Goal: Transaction & Acquisition: Book appointment/travel/reservation

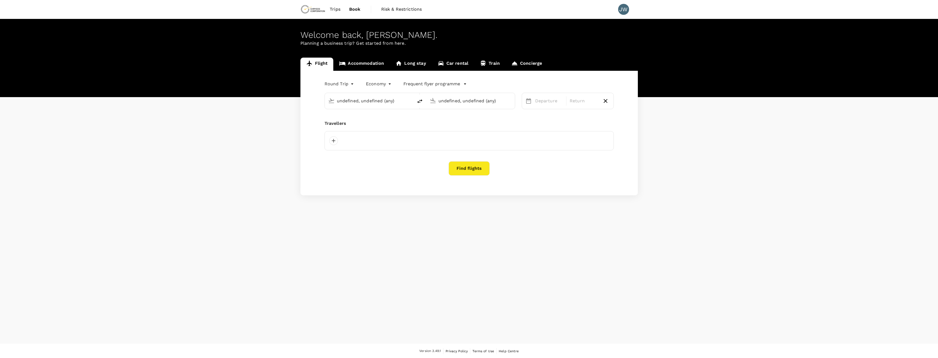
type input "[GEOGRAPHIC_DATA] ([GEOGRAPHIC_DATA])"
type input "Kalgoorlie-[GEOGRAPHIC_DATA] (KGI)"
type input "business"
type input "Soekarno-Hatta Intl (CGK)"
type input "Sydney Kingsford Smith Airport (SYD)"
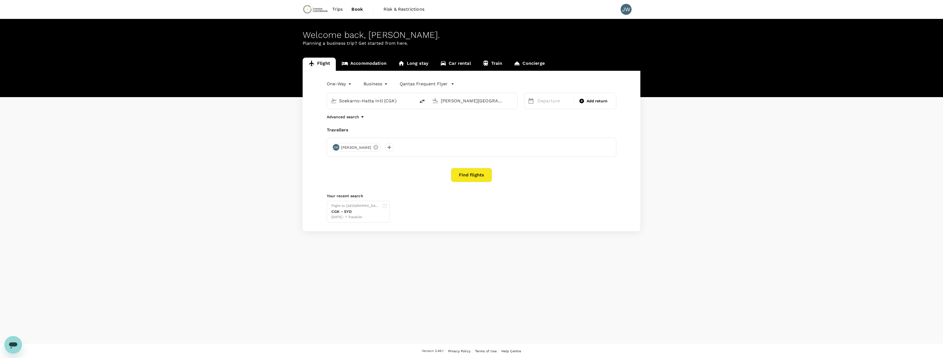
click at [382, 82] on body "Trips Book Risk & Restrictions JW Welcome back , Jonathan . Planning a business…" at bounding box center [471, 179] width 943 height 358
click at [379, 97] on li "Economy" at bounding box center [374, 97] width 49 height 10
type input "economy"
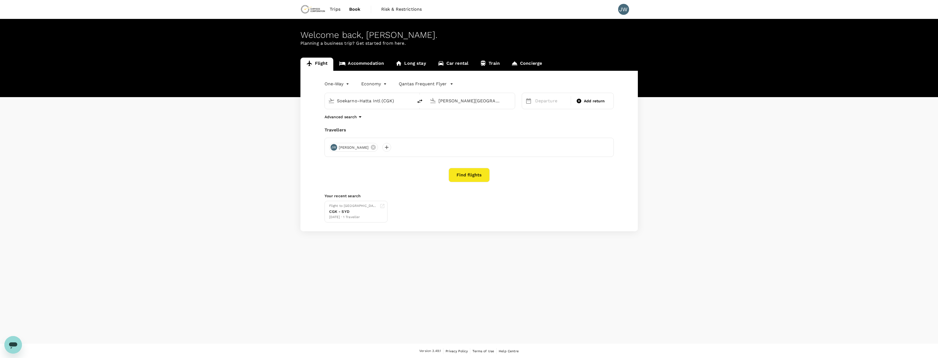
click at [452, 83] on icon "button" at bounding box center [451, 83] width 5 height 5
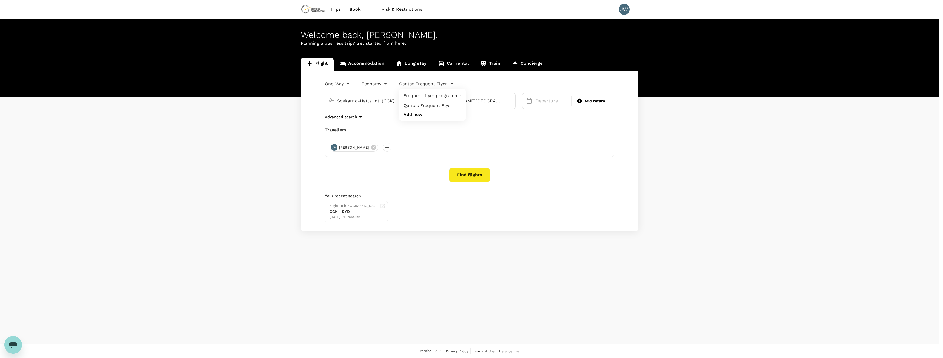
click at [452, 83] on div at bounding box center [471, 179] width 943 height 358
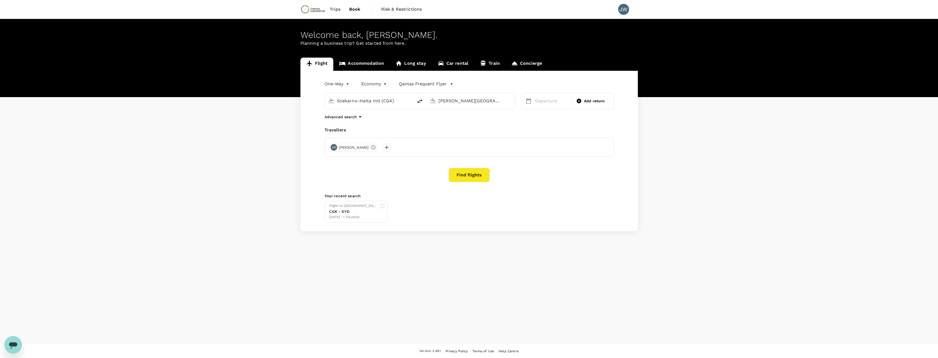
click at [380, 100] on input "Soekarno-Hatta Intl (CGK)" at bounding box center [369, 100] width 65 height 8
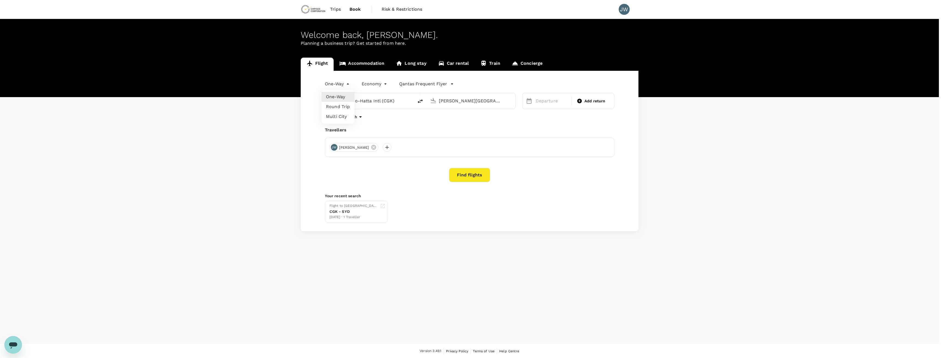
click at [347, 84] on body "Trips Book Risk & Restrictions JW Welcome back , Jonathan . Planning a business…" at bounding box center [471, 179] width 943 height 358
click at [338, 96] on li "One-Way" at bounding box center [337, 97] width 33 height 10
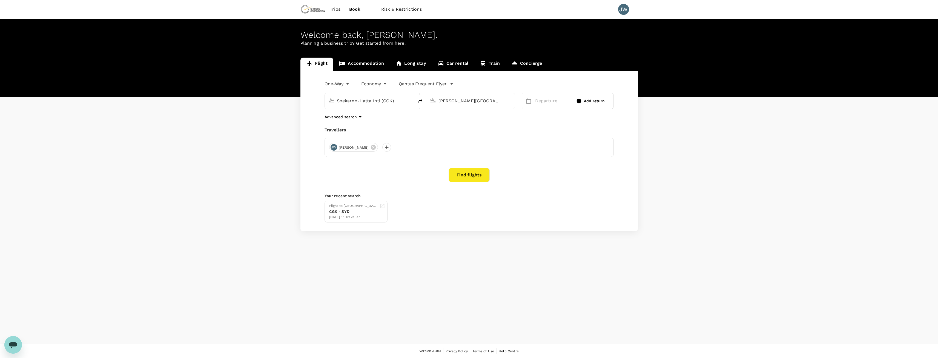
click at [367, 100] on input "Soekarno-Hatta Intl (CGK)" at bounding box center [369, 100] width 65 height 8
click at [393, 100] on input "Soekarno-Hatta Intl (CGK)" at bounding box center [369, 100] width 65 height 8
click at [404, 101] on div "Soekarno-Hatta Intl (CGK)" at bounding box center [373, 100] width 73 height 9
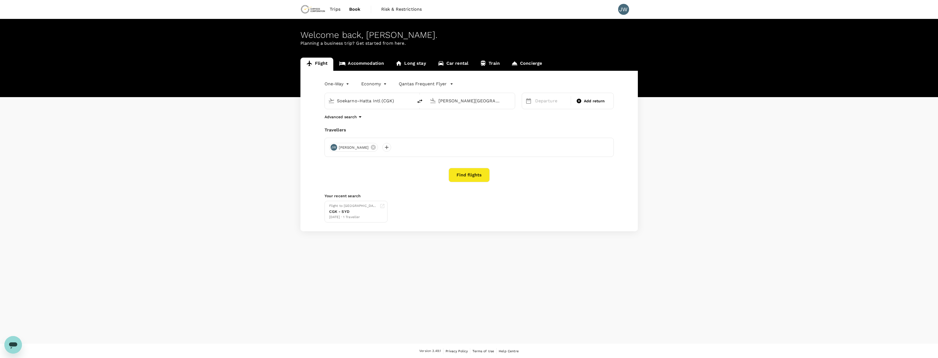
click at [404, 101] on div "Soekarno-Hatta Intl (CGK)" at bounding box center [373, 100] width 73 height 9
click at [406, 98] on div "Soekarno-Hatta Intl (CGK)" at bounding box center [373, 100] width 73 height 9
type input ")"
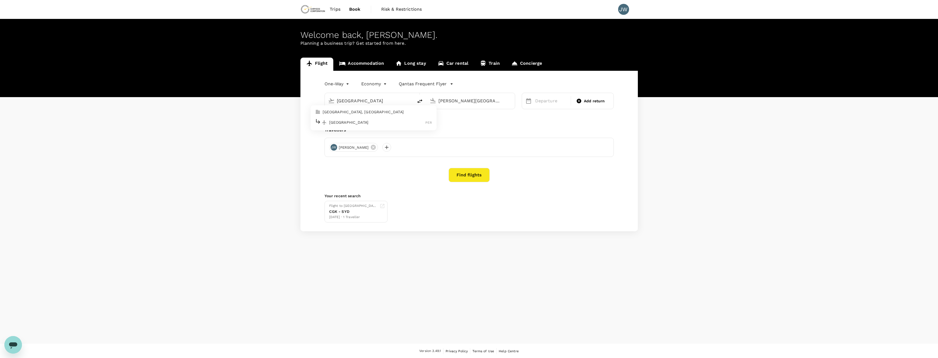
type input "Soekarno-Hatta Intl (CGK)"
click at [437, 133] on p "Astana" at bounding box center [479, 133] width 97 height 5
type input "Astana (TSE)"
click at [670, 137] on div "6" at bounding box center [672, 138] width 10 height 10
click at [479, 175] on button "Find flights" at bounding box center [469, 175] width 41 height 14
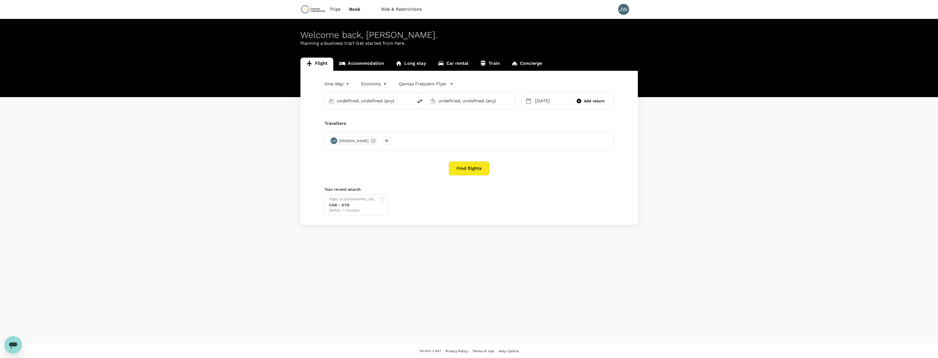
type input "Soekarno-Hatta Intl (CGK)"
type input "Astana (TSE)"
type input "Soekarno-Hatta Intl (CGK)"
type input "Astana (TSE)"
click at [395, 101] on input "Soekarno-Hatta Intl (CGK)" at bounding box center [369, 100] width 65 height 8
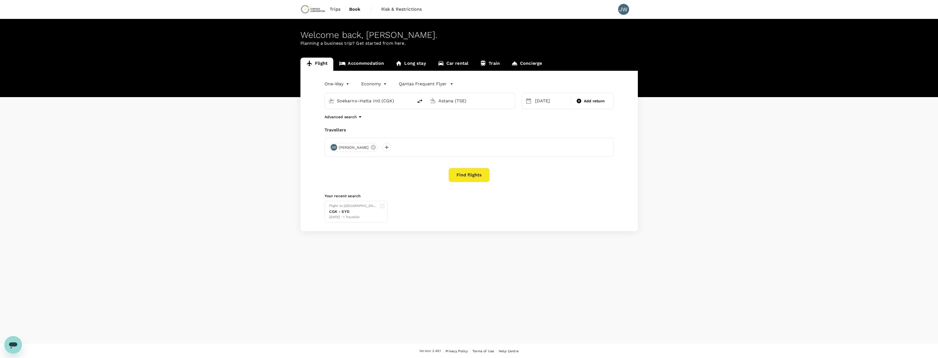
click at [395, 101] on input "Soekarno-Hatta Intl (CGK)" at bounding box center [369, 100] width 65 height 8
click at [379, 121] on p "Perth" at bounding box center [377, 121] width 96 height 5
type input "[GEOGRAPHIC_DATA] ([GEOGRAPHIC_DATA])"
click at [475, 172] on button "Find flights" at bounding box center [469, 175] width 41 height 14
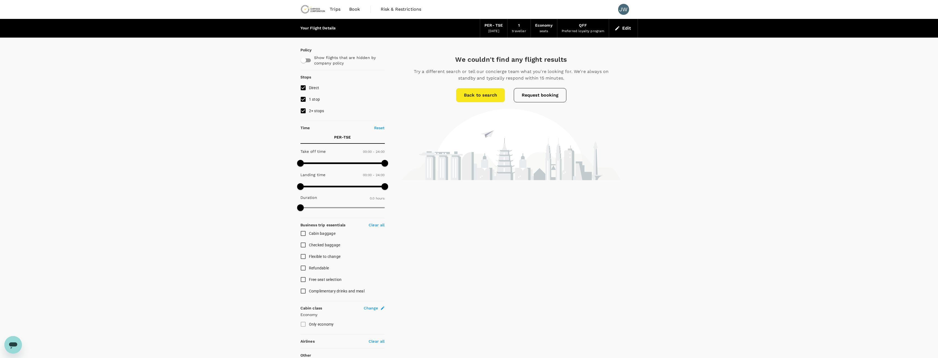
click at [541, 96] on button "Request booking" at bounding box center [540, 95] width 53 height 14
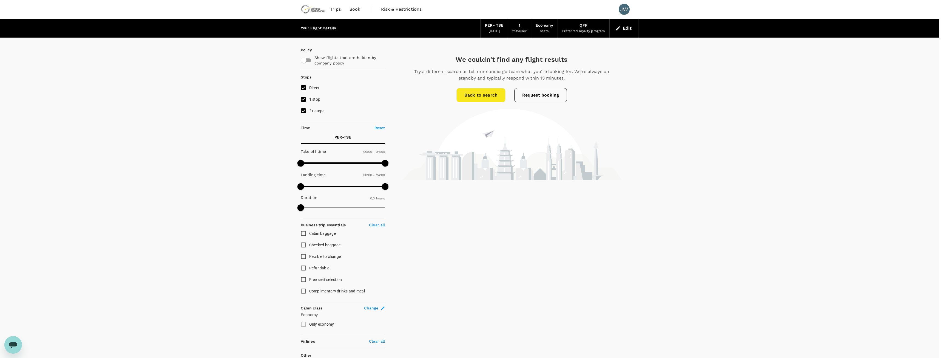
type input "[GEOGRAPHIC_DATA] ([GEOGRAPHIC_DATA])"
type input "Astana (TSE)"
type input "[GEOGRAPHIC_DATA] ([GEOGRAPHIC_DATA])"
type input "Astana (TSE)"
type input "61"
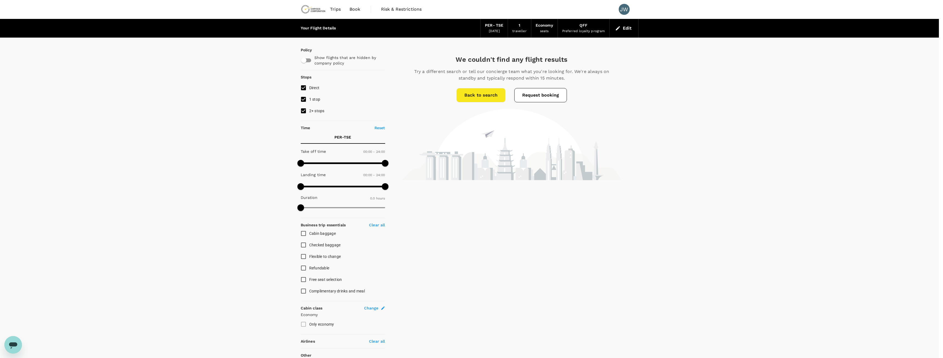
type input "0435841131"
type input "jonathan.weinberg@chrysoscorp.com"
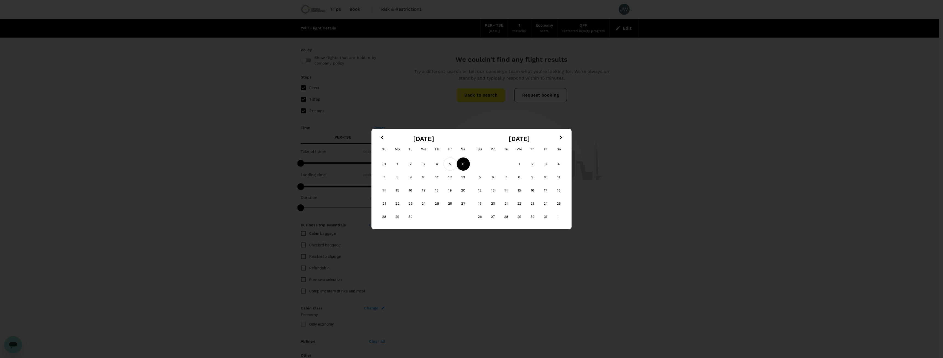
type input "Nursultan Nazarbayev International Airport (NQZ)"
click at [449, 159] on div "5" at bounding box center [449, 163] width 13 height 13
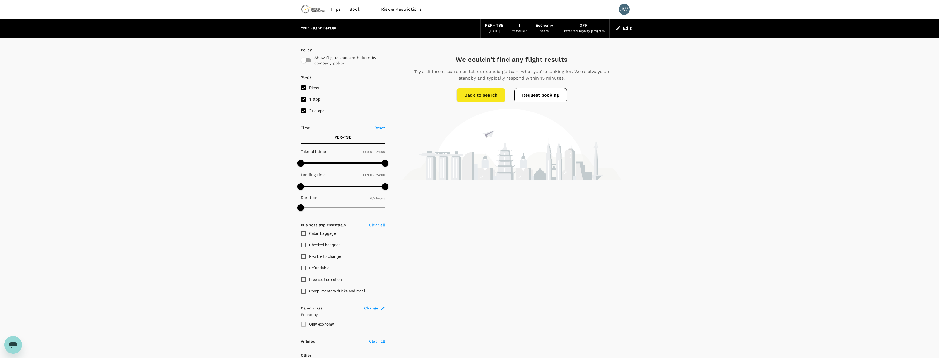
type input "QF, EK"
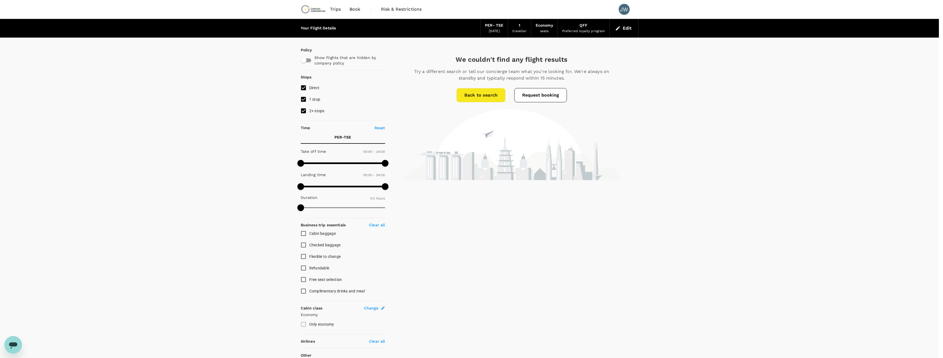
type textarea "Hi I need to get from Perth to Astana arriving in Astana on Saturday 6th Septem…"
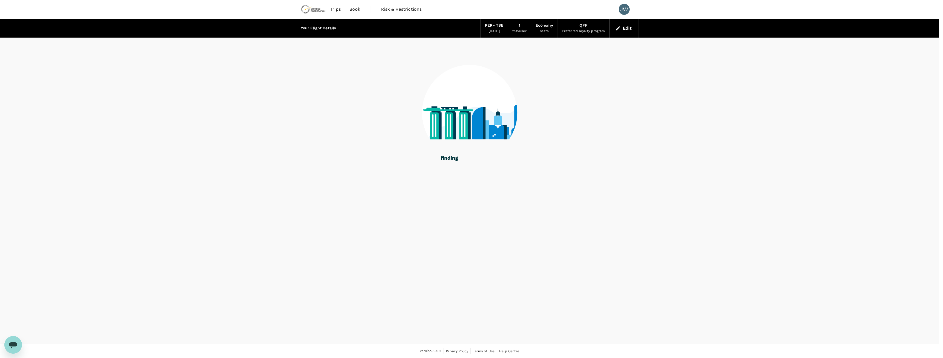
type input "Astana (TSE)"
type input "[GEOGRAPHIC_DATA] ([GEOGRAPHIC_DATA])"
type input "Astana (TSE)"
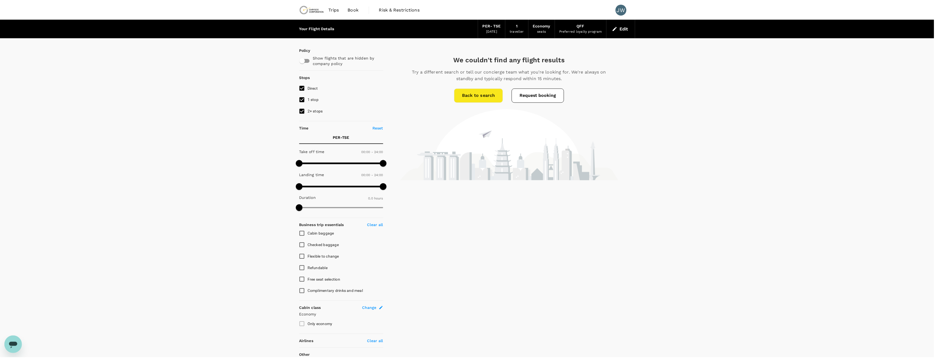
scroll to position [45, 0]
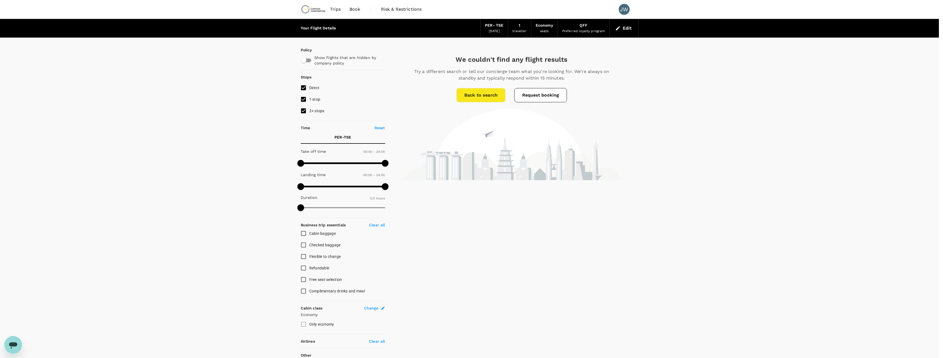
type textarea "Hi I need to get from Perth to Astana arriving in Astana on Saturday 6th Septem…"
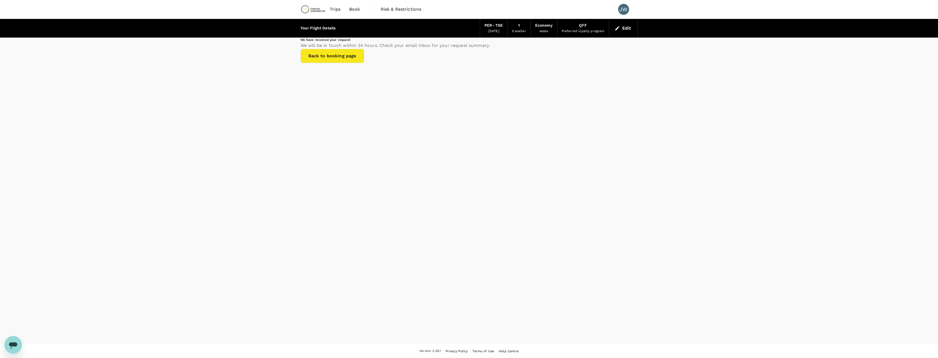
click at [364, 63] on link "Back to booking page" at bounding box center [333, 56] width 64 height 14
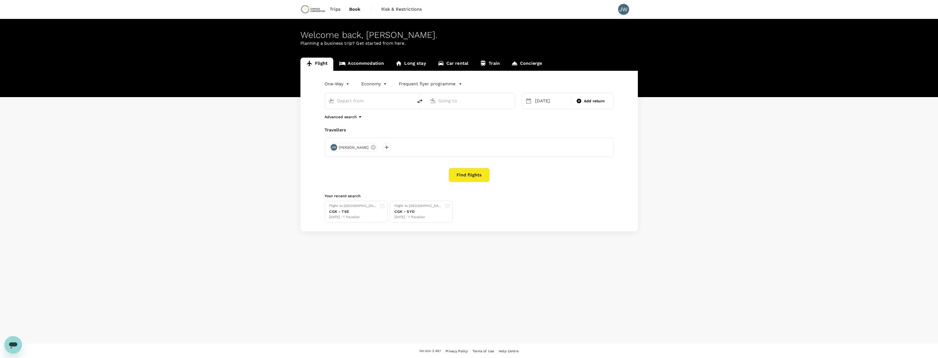
type input "[GEOGRAPHIC_DATA] ([GEOGRAPHIC_DATA])"
type input "Astana (TSE)"
click at [369, 103] on input "[GEOGRAPHIC_DATA] ([GEOGRAPHIC_DATA])" at bounding box center [369, 100] width 65 height 8
click at [355, 125] on div "Almaty Intl ALA" at bounding box center [373, 122] width 117 height 8
type input "Almaty Intl (ALA)"
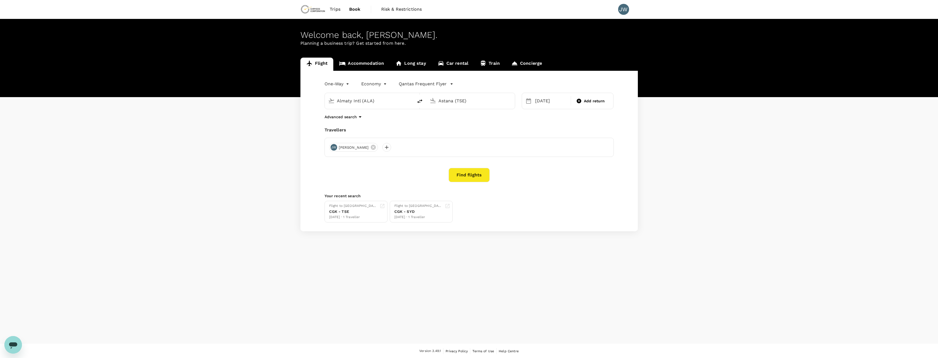
click at [478, 98] on input "Astana (TSE)" at bounding box center [471, 100] width 65 height 8
click at [462, 122] on p "Perth" at bounding box center [479, 121] width 96 height 5
type input "[GEOGRAPHIC_DATA] ([GEOGRAPHIC_DATA])"
click at [462, 122] on div "One-Way oneway Economy economy Qantas Frequent Flyer Almaty Intl (ALA) Perth (P…" at bounding box center [470, 151] width 338 height 160
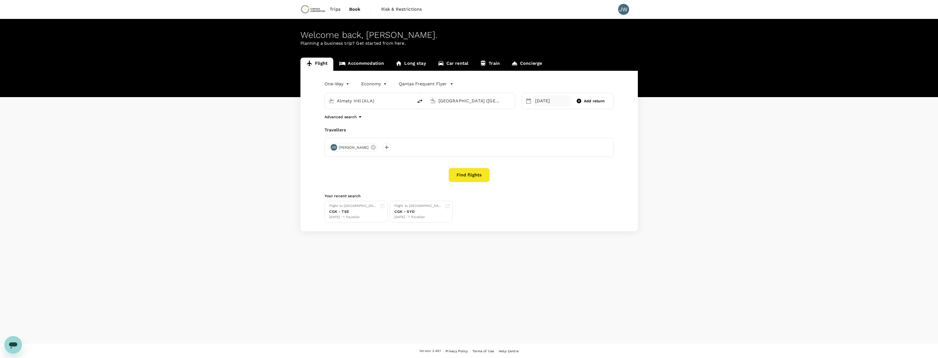
click at [535, 101] on div "06 Sep" at bounding box center [551, 100] width 37 height 11
click at [598, 148] on div "13" at bounding box center [595, 148] width 10 height 10
click at [475, 175] on button "Find flights" at bounding box center [469, 175] width 41 height 14
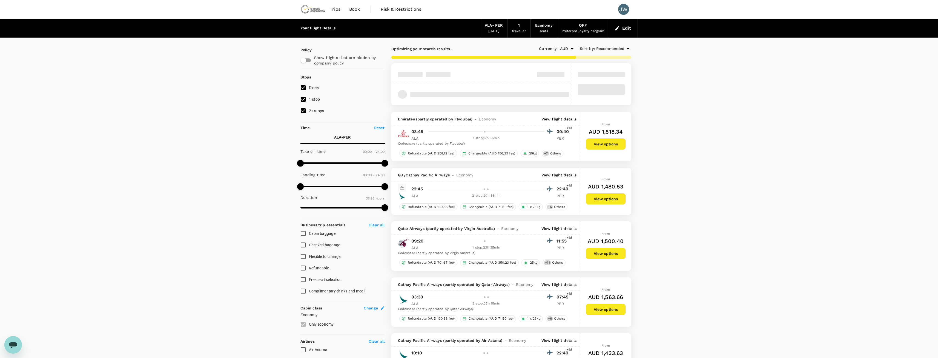
type input "2560"
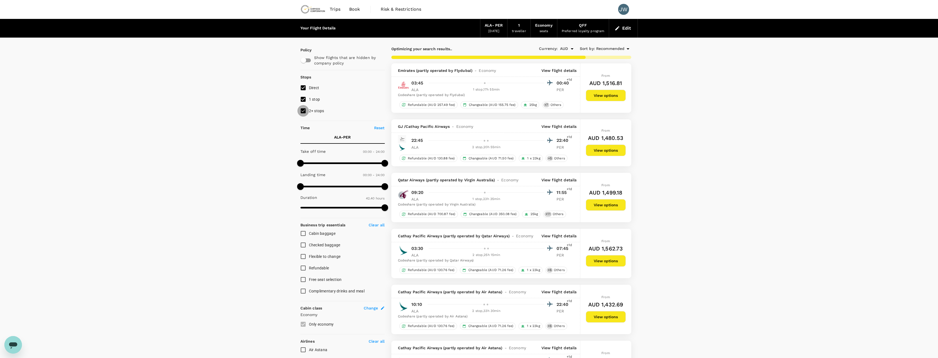
click at [303, 111] on input "2+ stops" at bounding box center [304, 111] width 12 height 12
checkbox input "false"
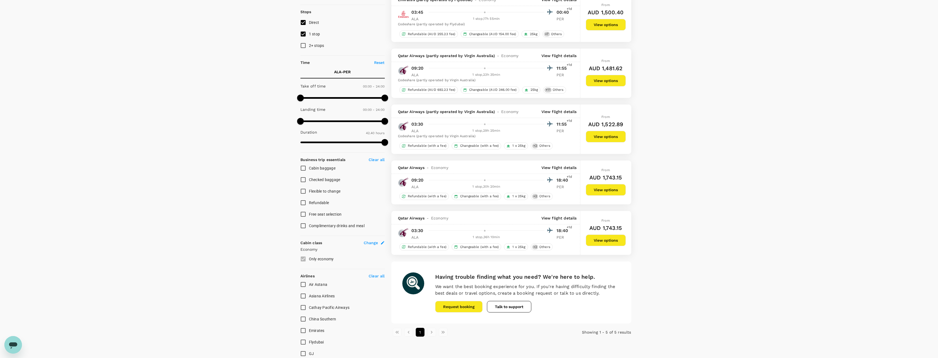
scroll to position [66, 0]
click at [565, 166] on p "View flight details" at bounding box center [559, 166] width 35 height 5
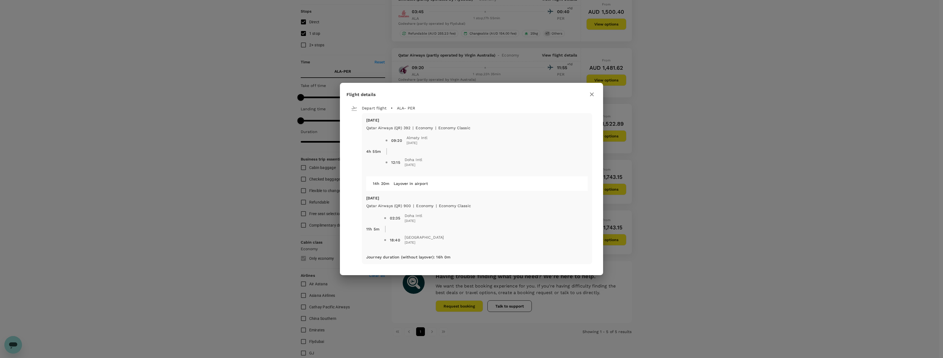
click at [592, 95] on icon "button" at bounding box center [591, 94] width 7 height 7
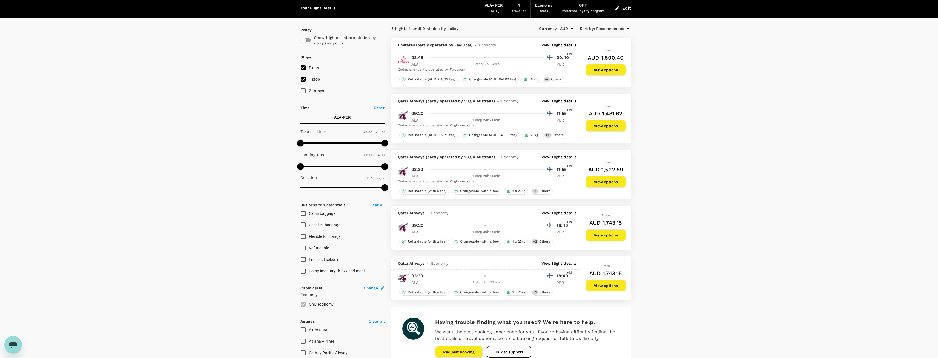
scroll to position [19, 0]
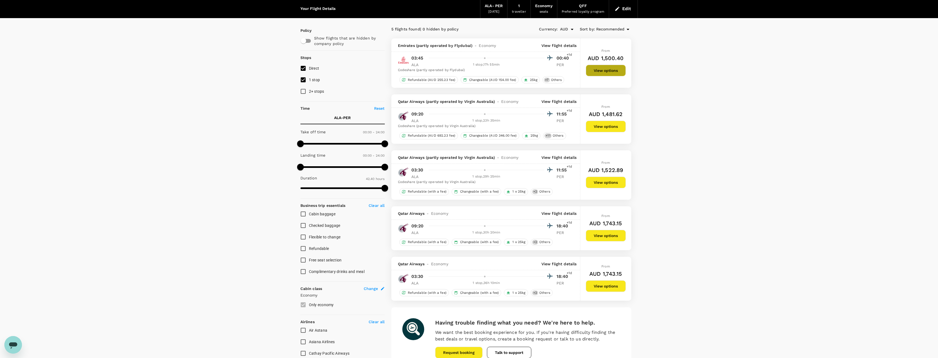
click at [613, 70] on button "View options" at bounding box center [606, 71] width 40 height 12
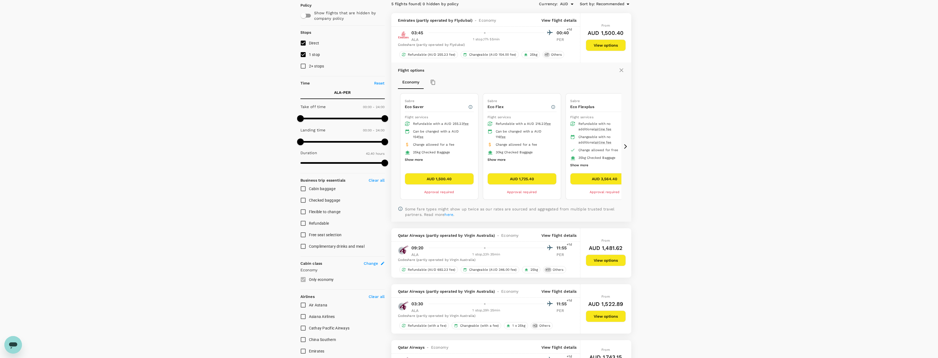
scroll to position [58, 0]
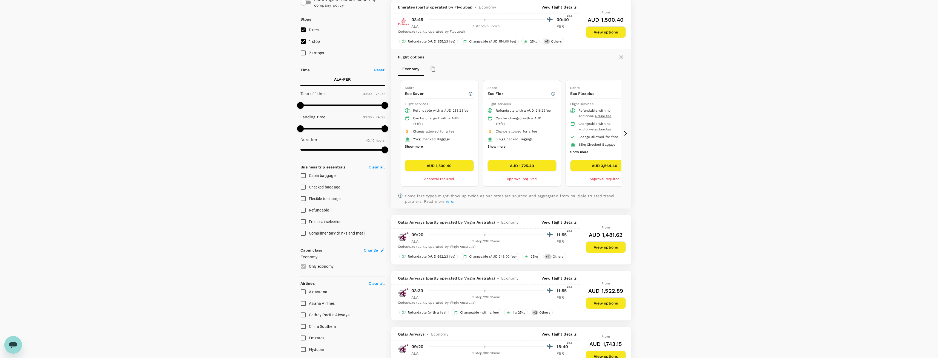
click at [552, 6] on p "View flight details" at bounding box center [559, 6] width 35 height 5
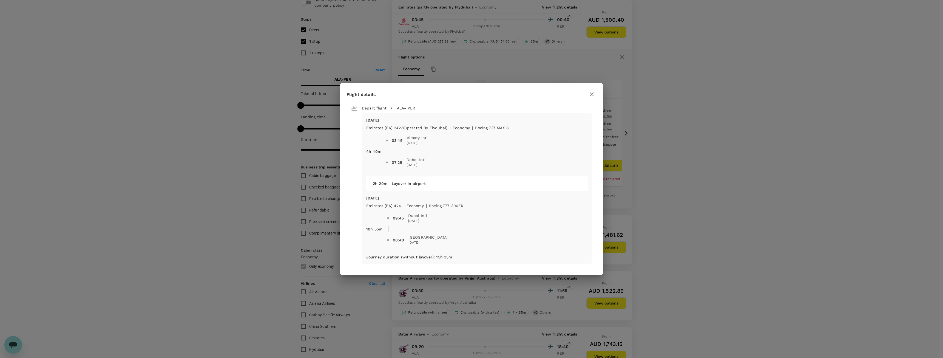
click at [593, 91] on icon "button" at bounding box center [591, 94] width 7 height 7
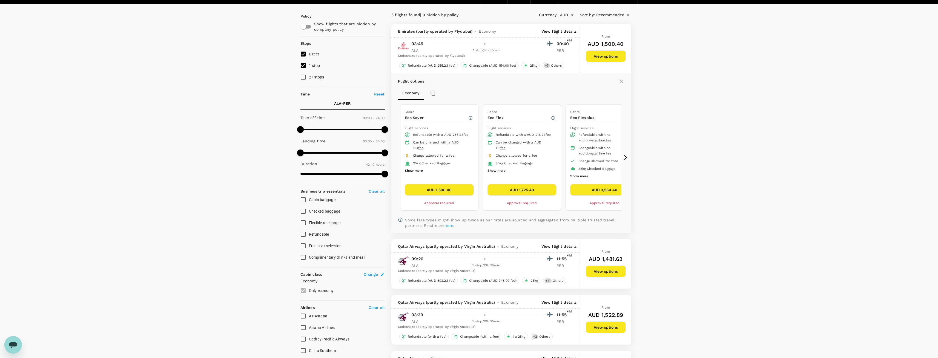
scroll to position [33, 0]
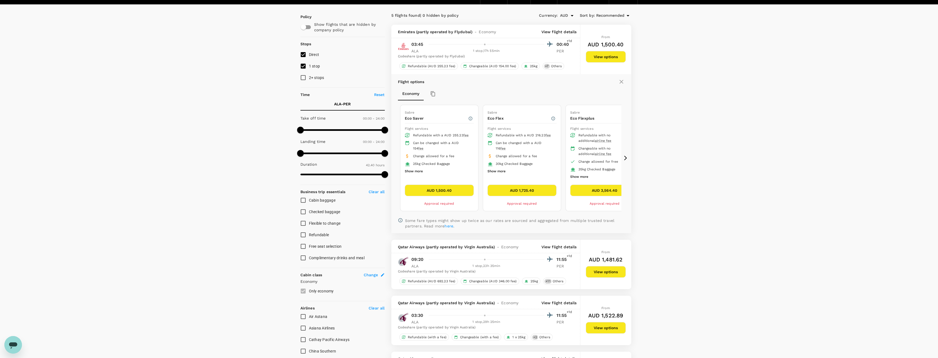
click at [617, 56] on button "View options" at bounding box center [606, 57] width 40 height 12
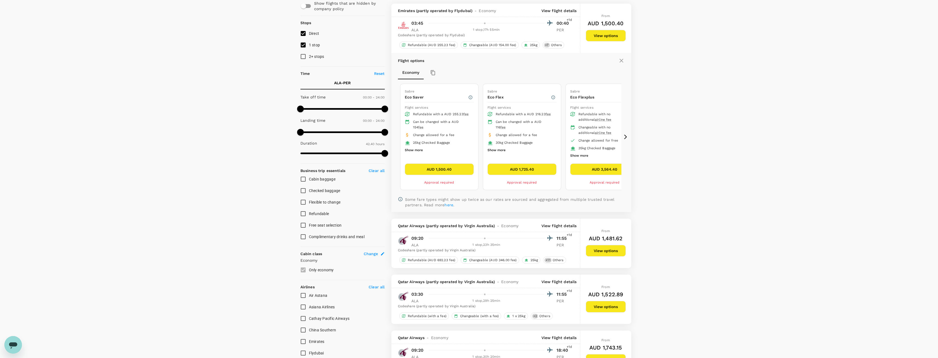
scroll to position [58, 0]
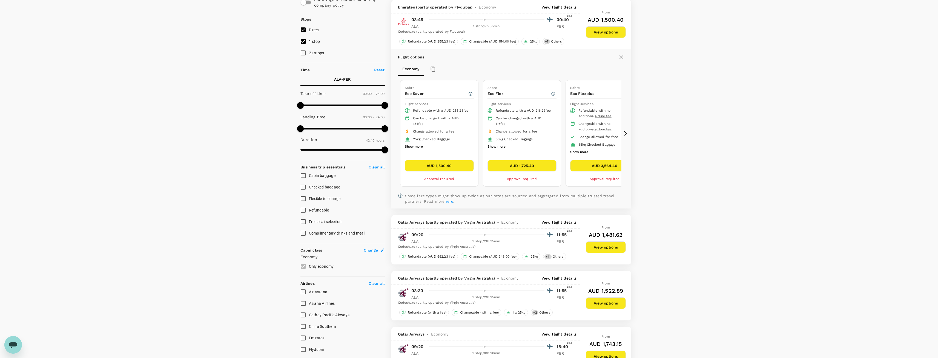
click at [502, 146] on button "Show more" at bounding box center [497, 146] width 18 height 7
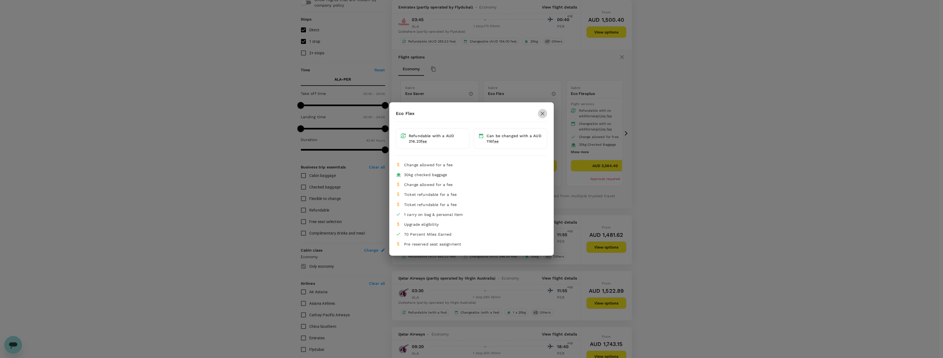
click at [542, 112] on icon "button" at bounding box center [542, 113] width 7 height 7
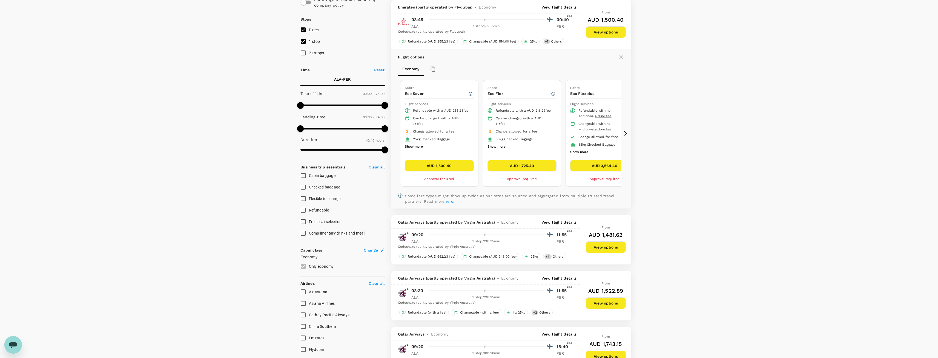
click at [626, 133] on icon at bounding box center [625, 133] width 3 height 5
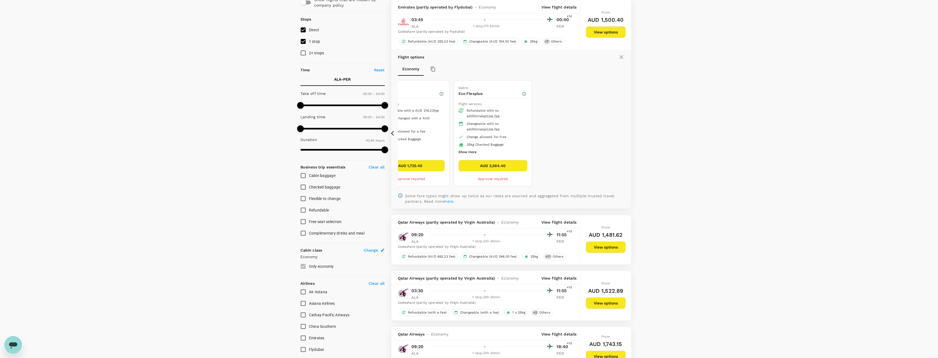
click at [626, 133] on icon at bounding box center [625, 133] width 3 height 5
click at [393, 133] on icon at bounding box center [393, 132] width 5 height 5
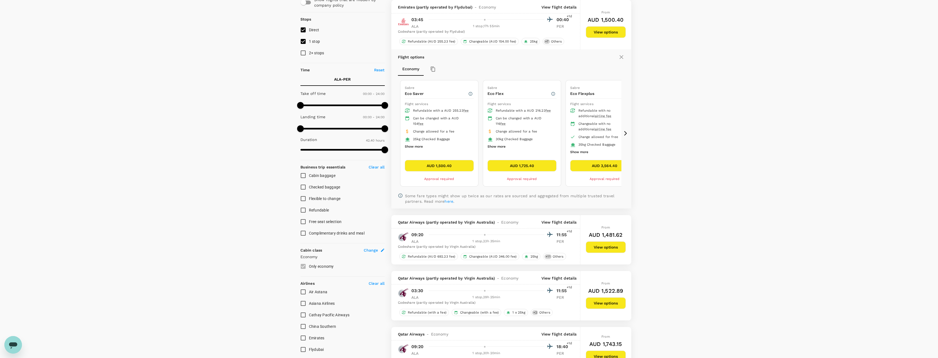
click at [393, 133] on icon at bounding box center [393, 132] width 5 height 5
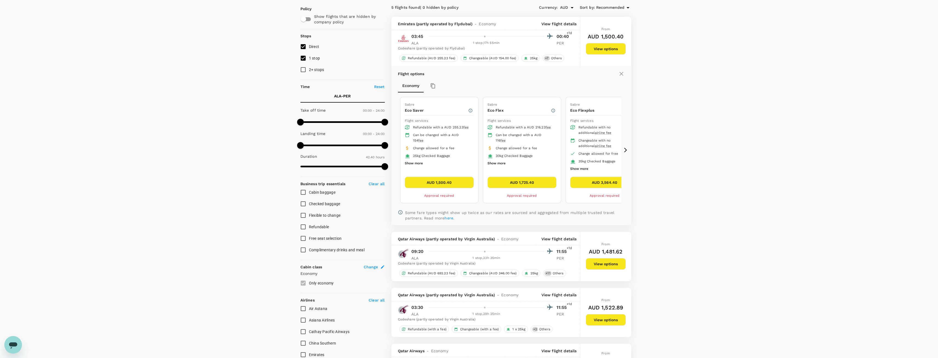
scroll to position [41, 0]
